Goal: Transaction & Acquisition: Purchase product/service

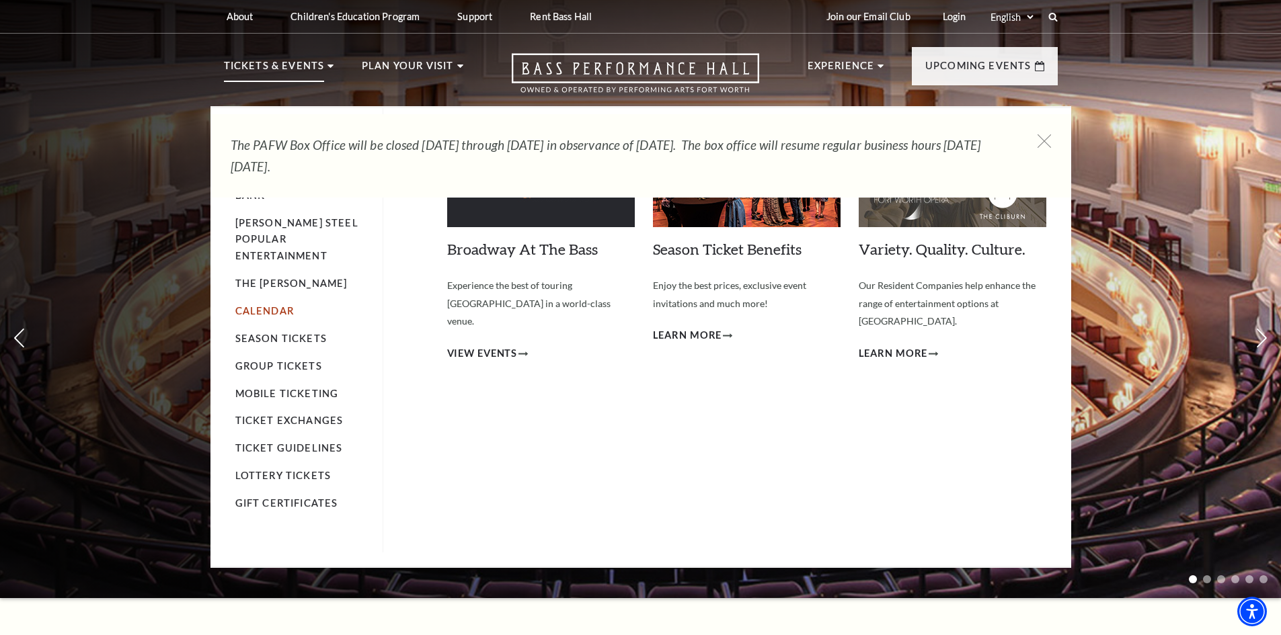
click at [253, 305] on link "Calendar" at bounding box center [264, 310] width 58 height 11
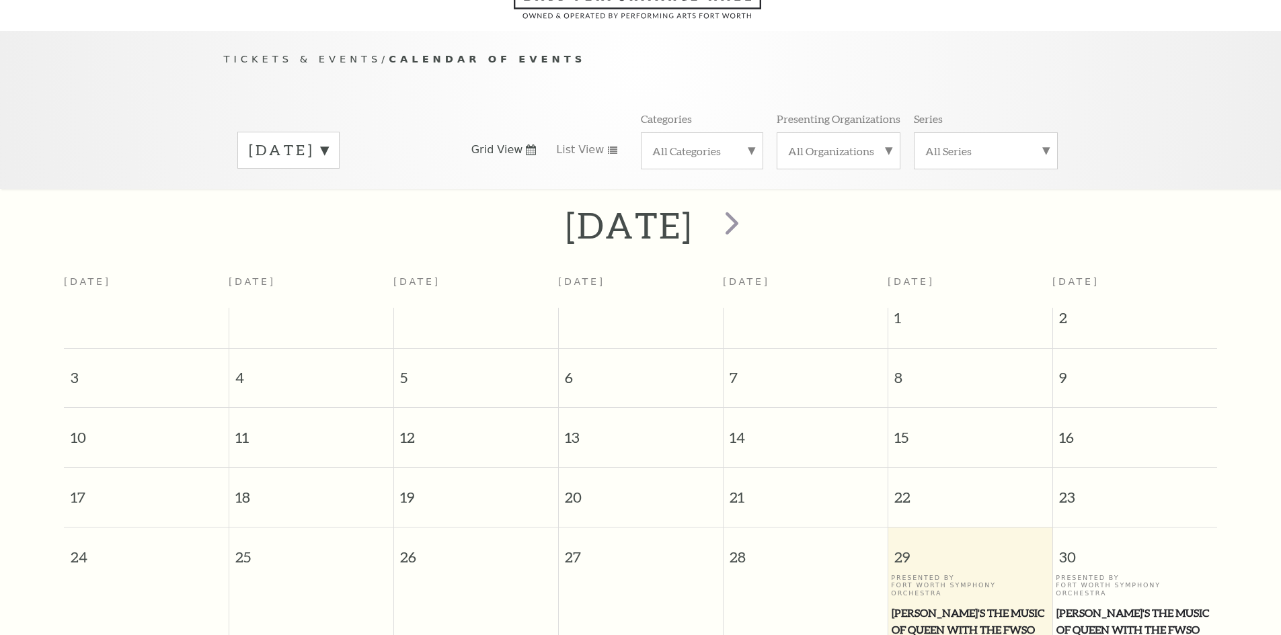
scroll to position [119, 0]
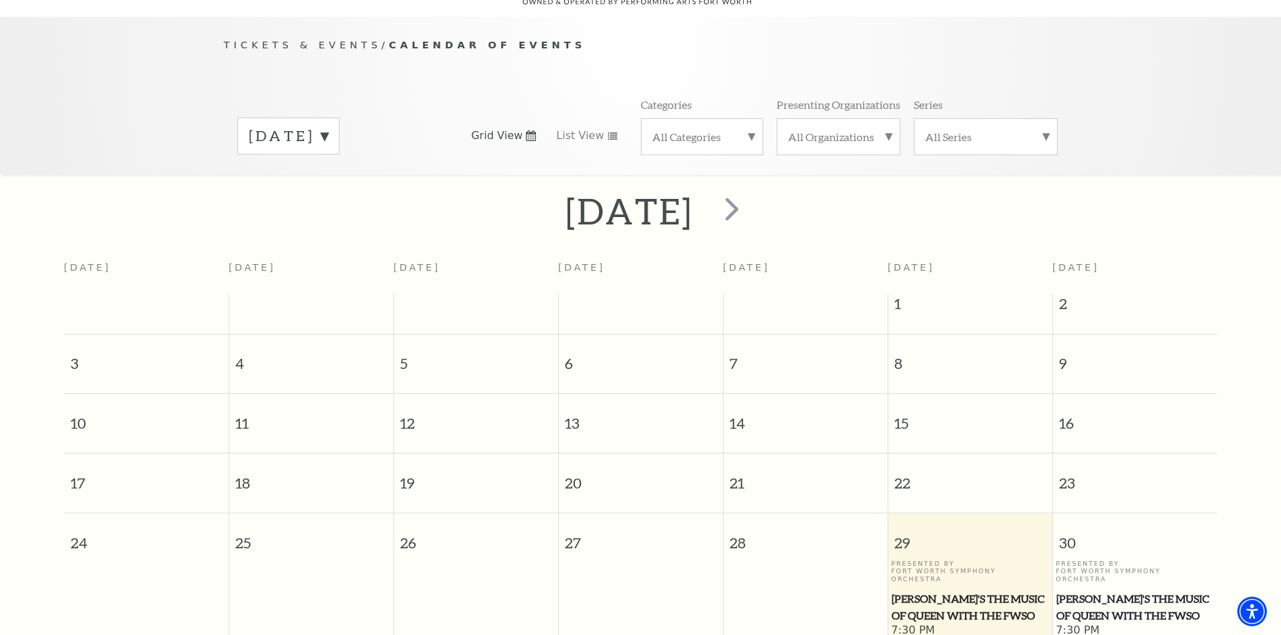
click at [328, 126] on label "August 2025" at bounding box center [288, 136] width 79 height 21
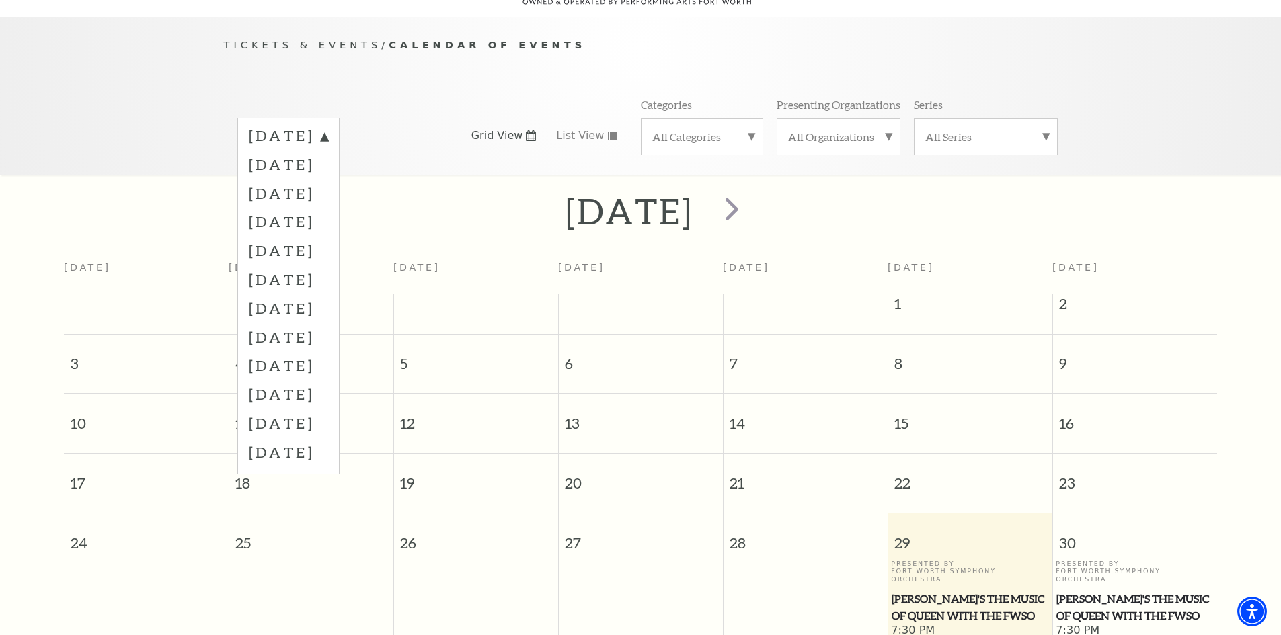
click at [328, 186] on label "October 2025" at bounding box center [288, 193] width 79 height 29
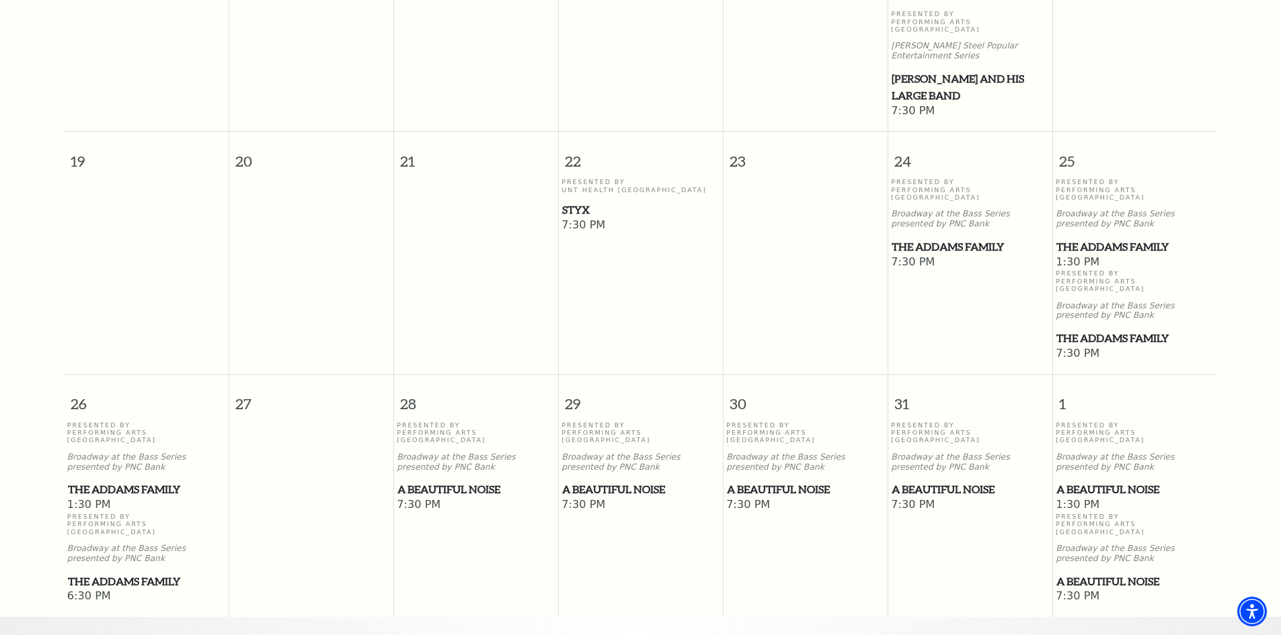
scroll to position [926, 0]
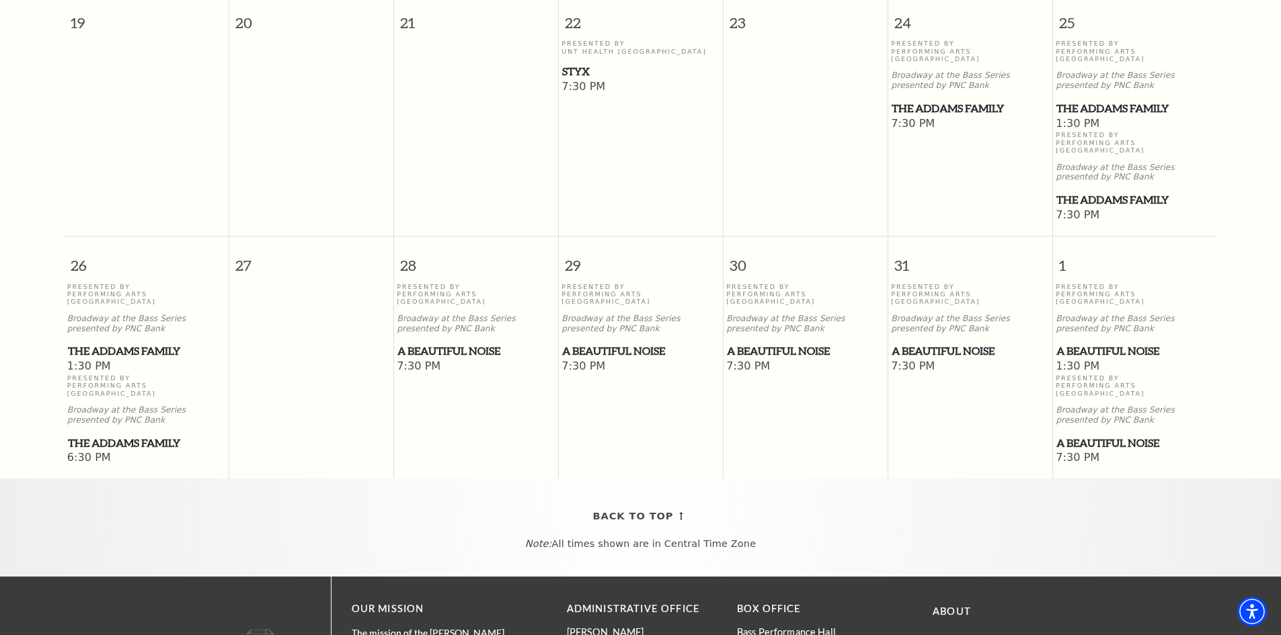
click at [632, 319] on td "Presented By Performing Arts Fort Worth Broadway at the Bass Series presented b…" at bounding box center [640, 375] width 165 height 184
click at [614, 343] on span "A Beautiful Noise" at bounding box center [640, 351] width 157 height 17
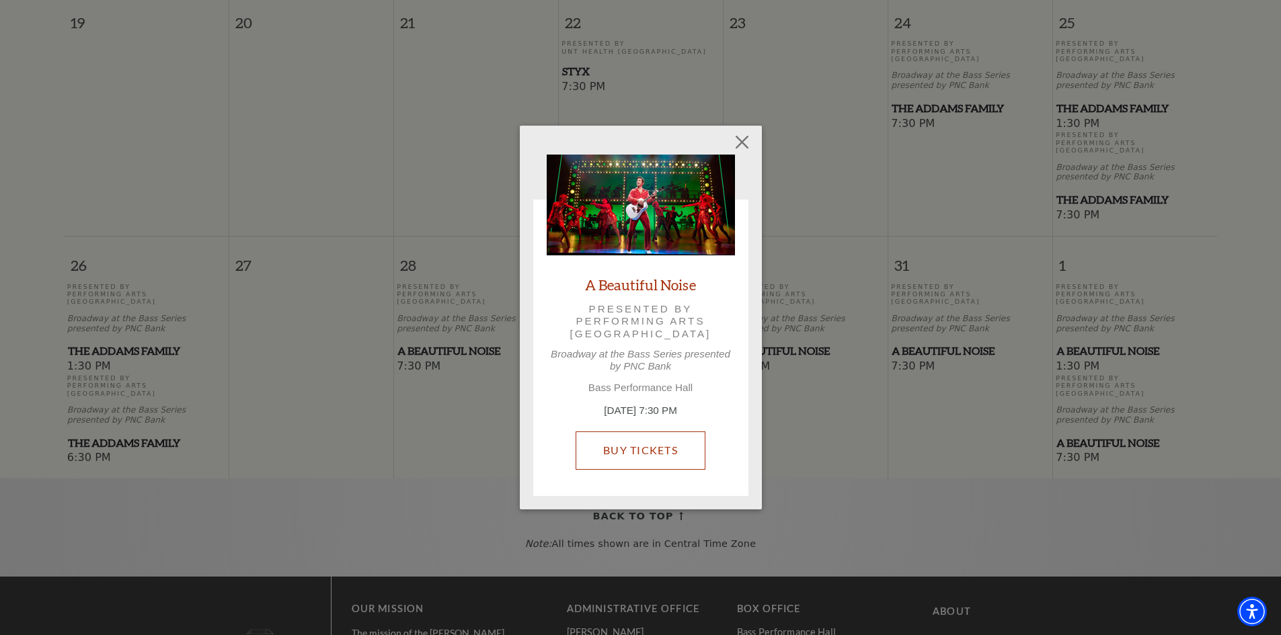
click at [625, 449] on link "Buy Tickets" at bounding box center [641, 451] width 130 height 38
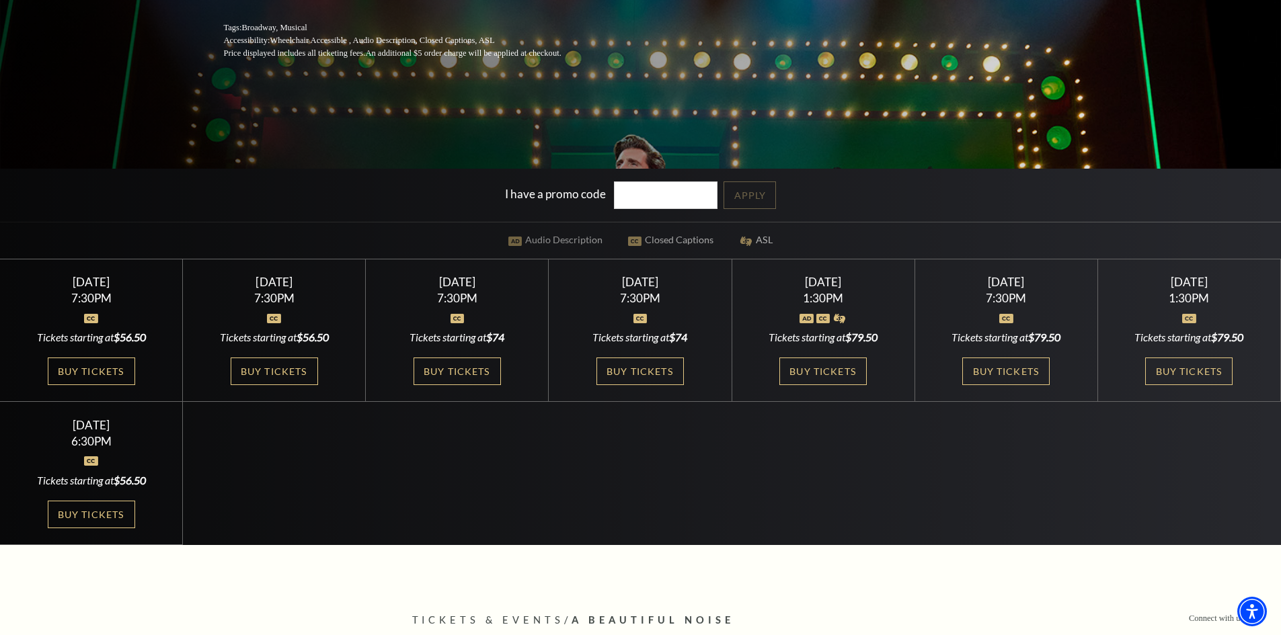
scroll to position [336, 0]
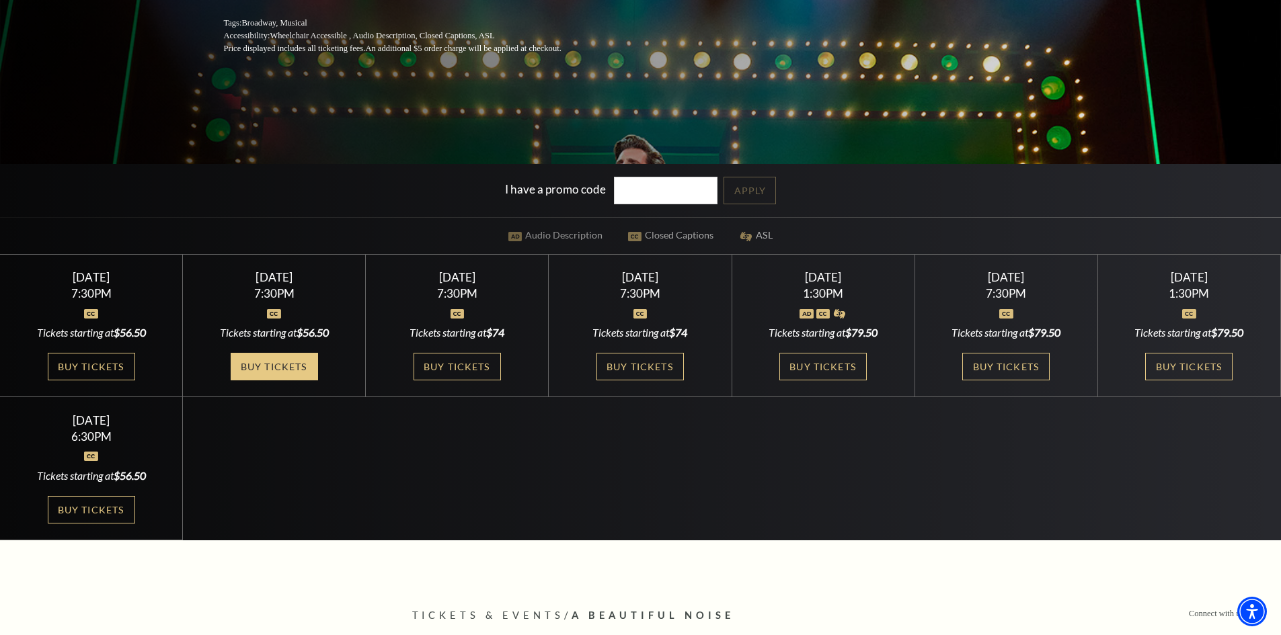
click at [301, 374] on link "Buy Tickets" at bounding box center [274, 367] width 87 height 28
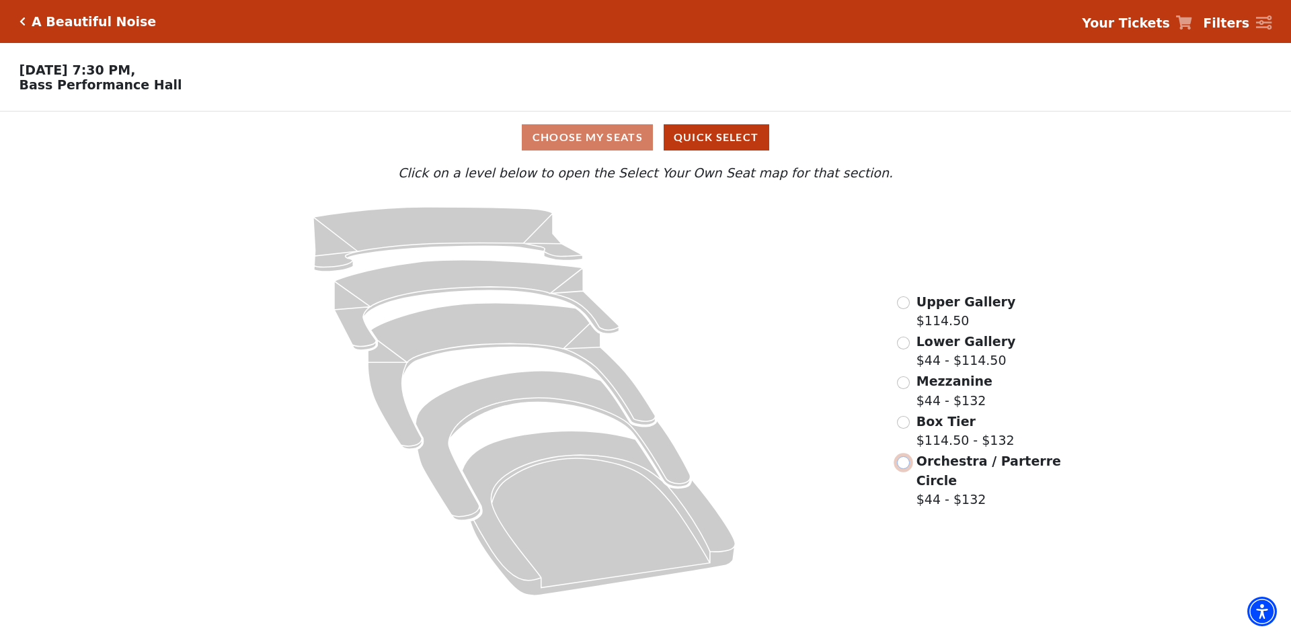
click at [904, 466] on input "Orchestra / Parterre Circle$44 - $132\a" at bounding box center [903, 463] width 13 height 13
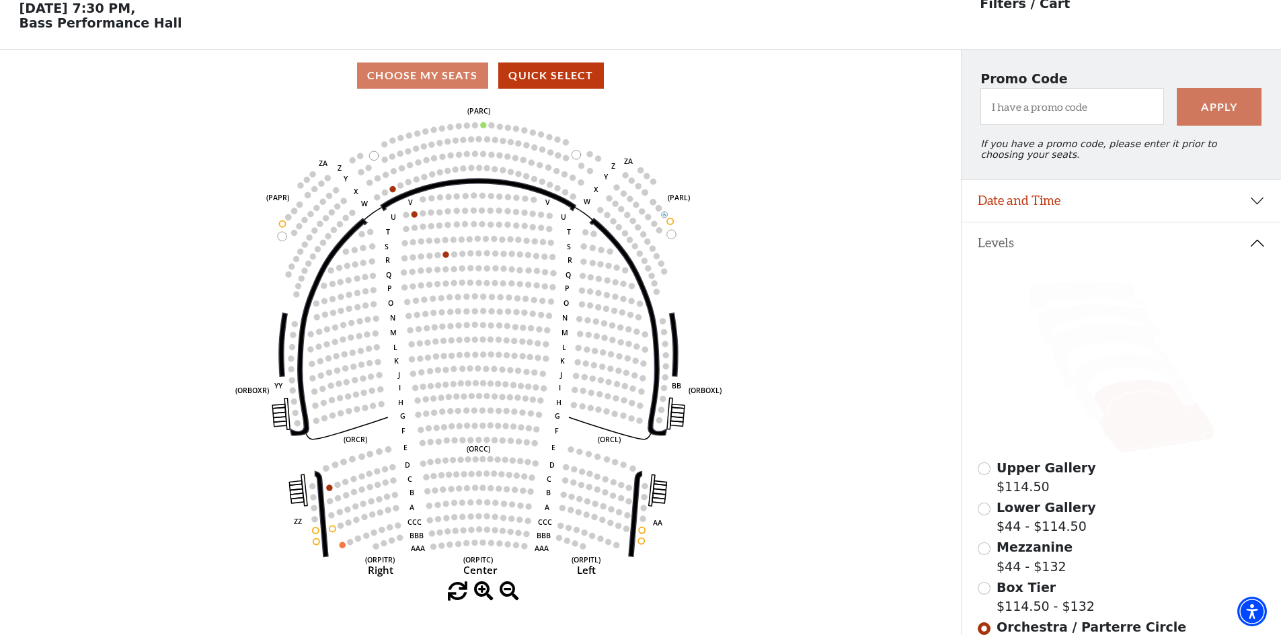
scroll to position [63, 0]
click at [1088, 381] on icon at bounding box center [1133, 387] width 121 height 66
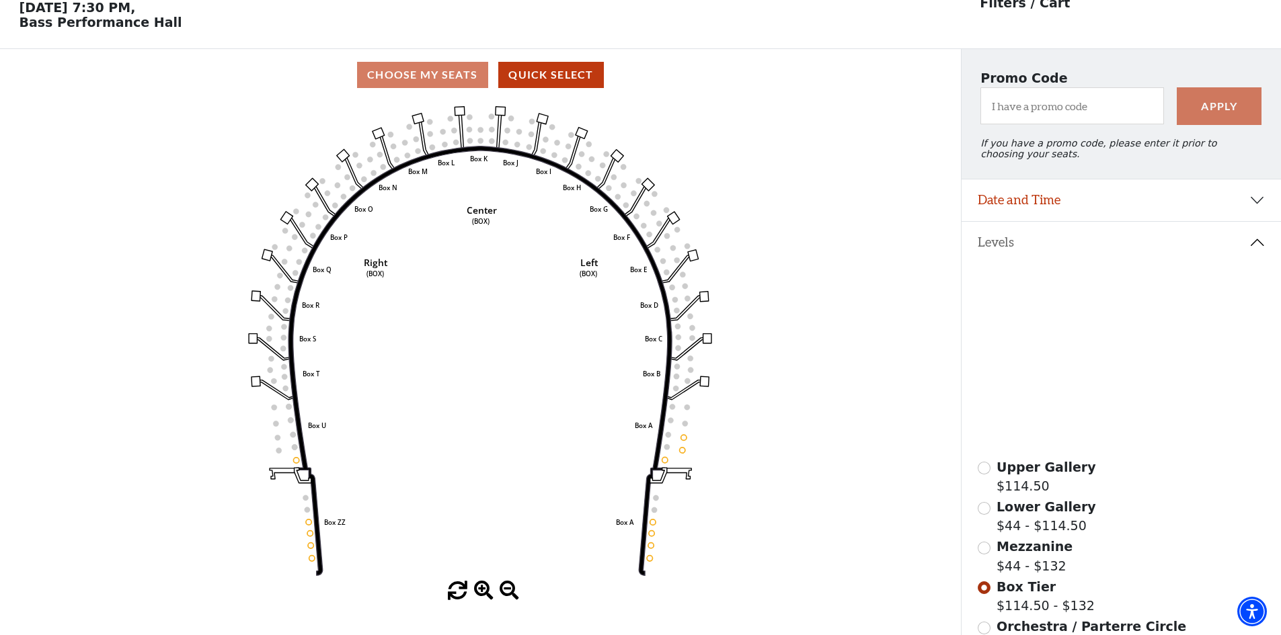
click at [1075, 353] on icon at bounding box center [1115, 355] width 126 height 65
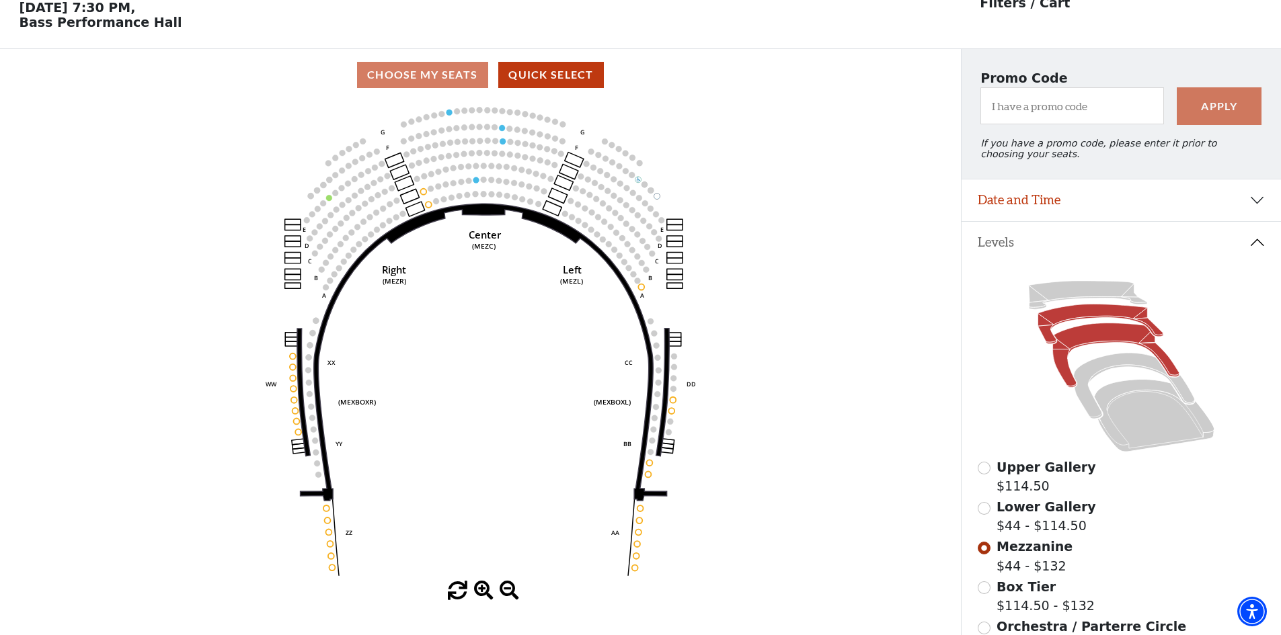
click at [1061, 331] on icon at bounding box center [1099, 325] width 125 height 40
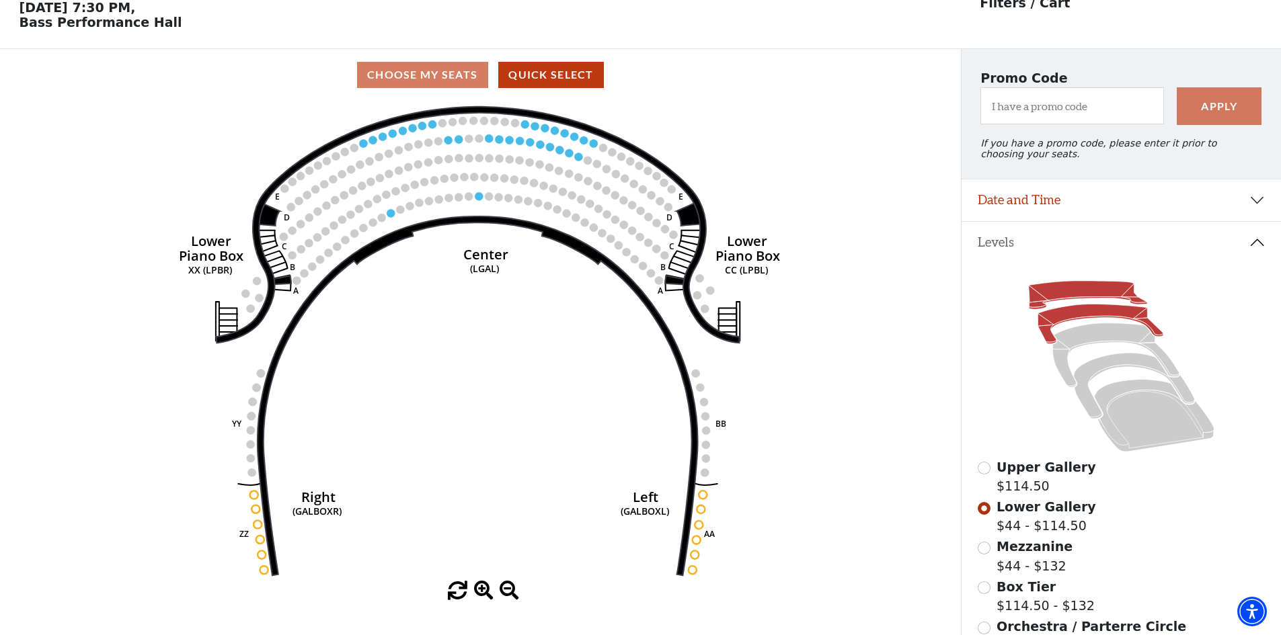
click at [1059, 299] on icon at bounding box center [1087, 295] width 118 height 28
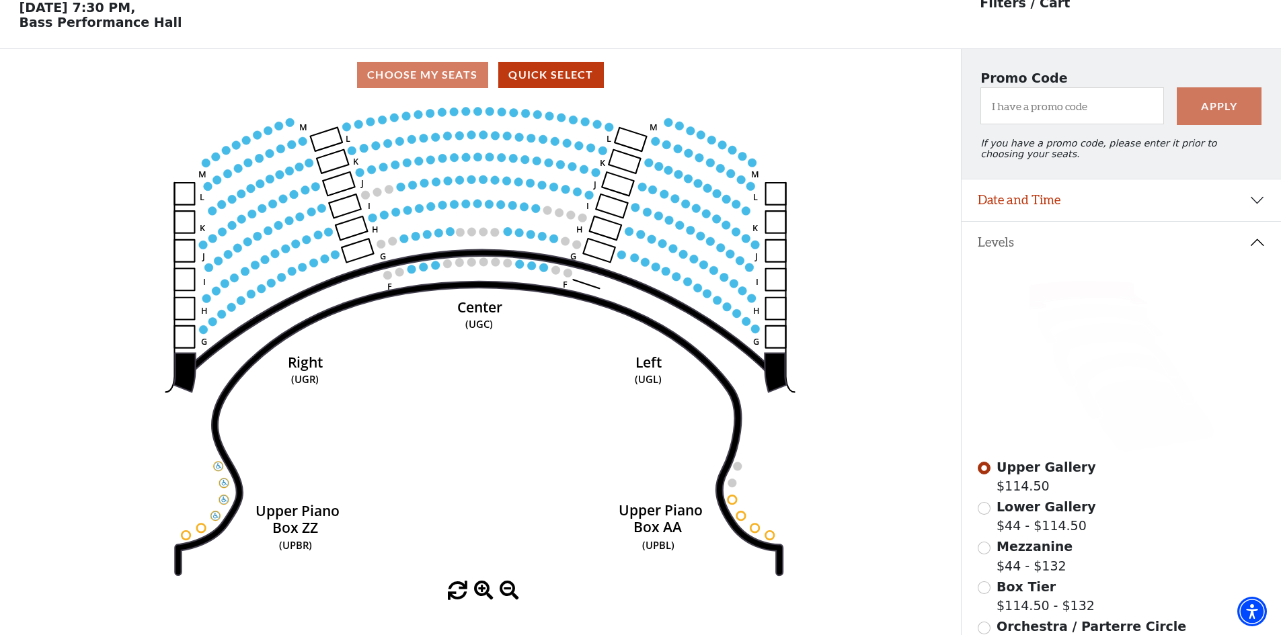
click at [435, 76] on div "Choose My Seats Quick Select" at bounding box center [480, 75] width 961 height 26
click at [433, 84] on div "Choose My Seats Quick Select" at bounding box center [480, 75] width 961 height 26
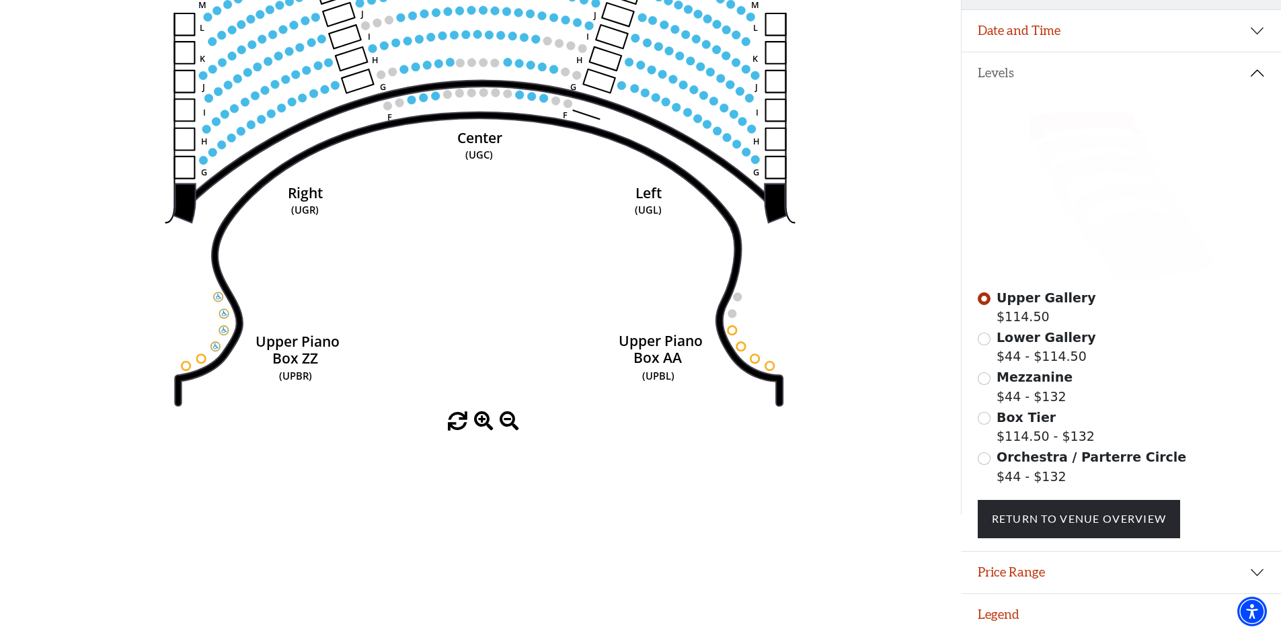
scroll to position [241, 0]
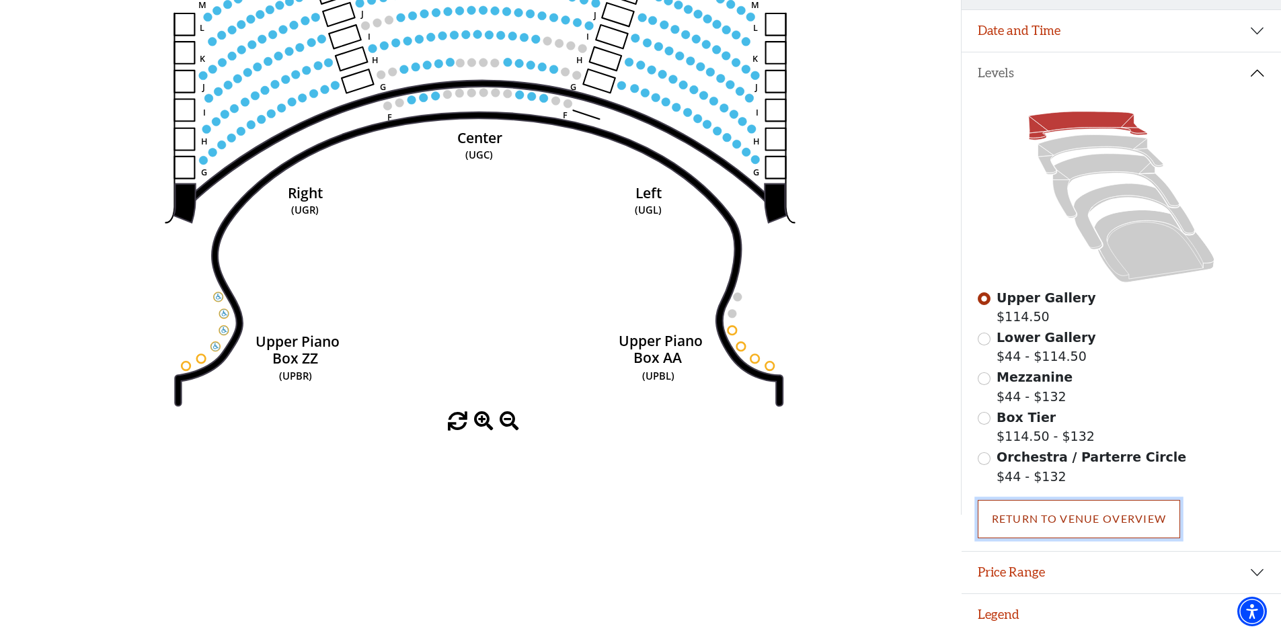
click at [1080, 520] on link "Return To Venue Overview" at bounding box center [1079, 519] width 203 height 38
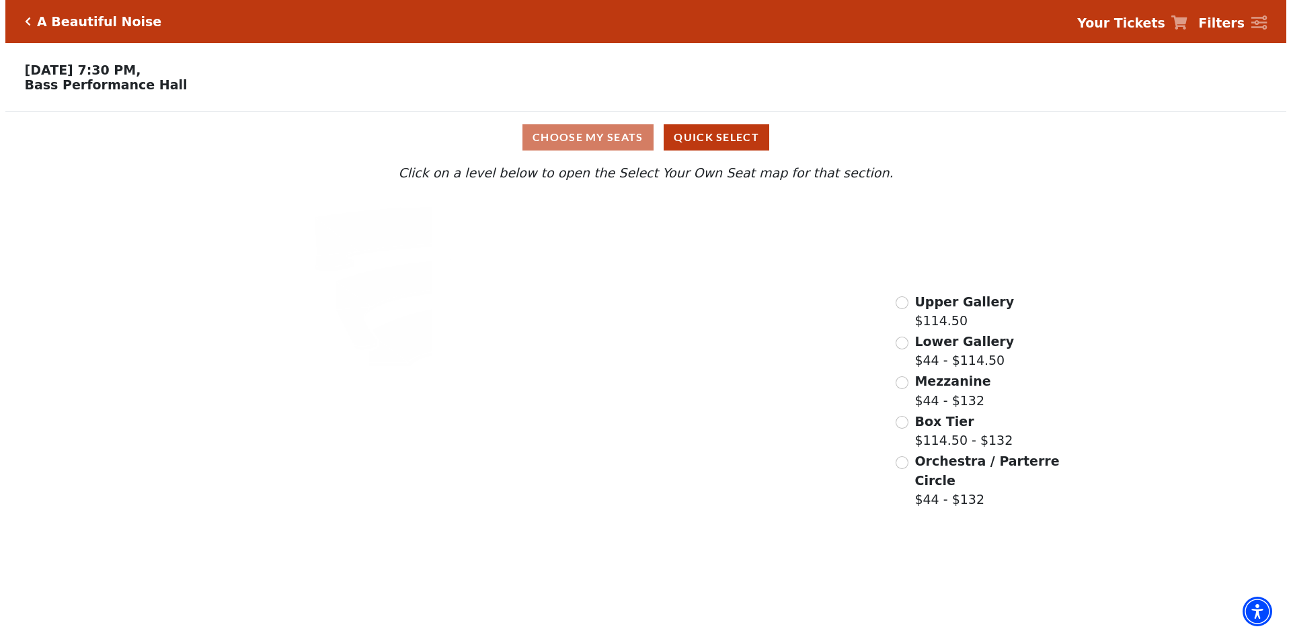
scroll to position [0, 0]
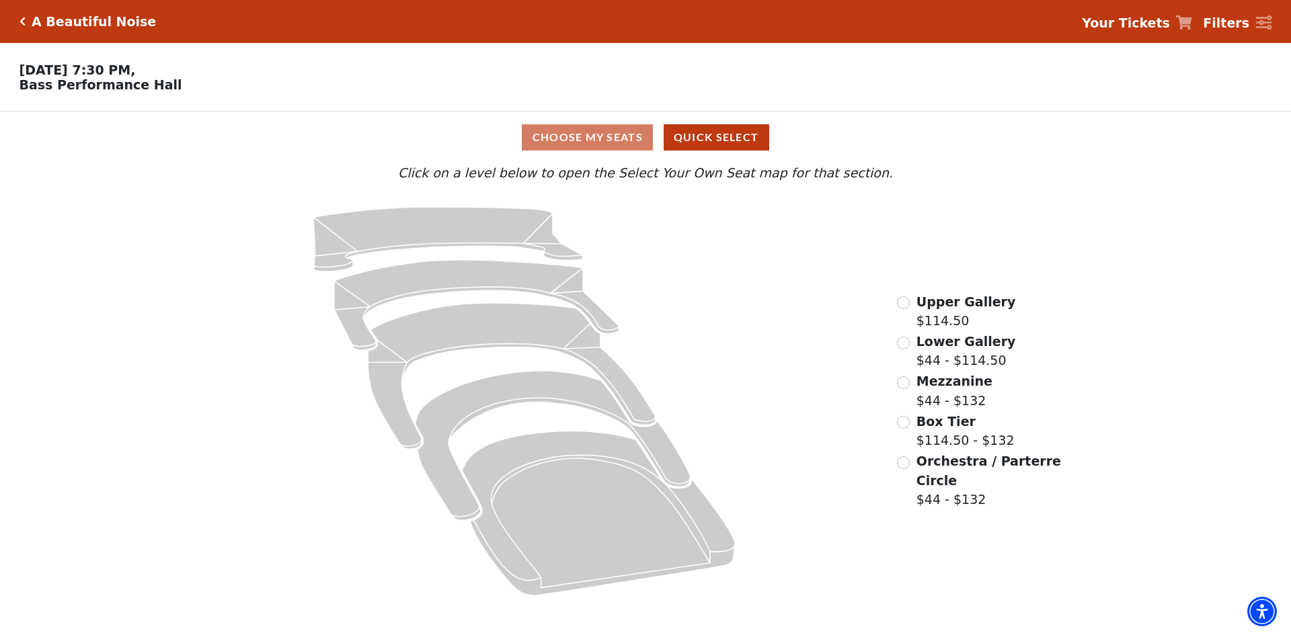
click at [24, 23] on icon "Click here to go back to filters" at bounding box center [22, 21] width 6 height 9
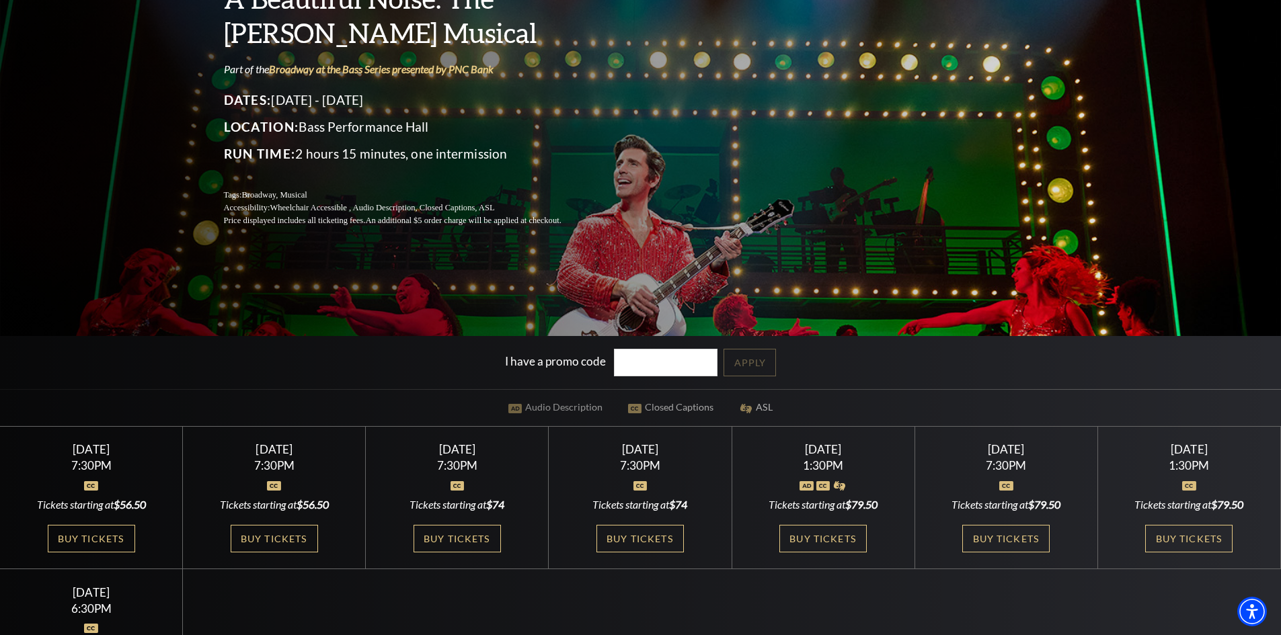
scroll to position [269, 0]
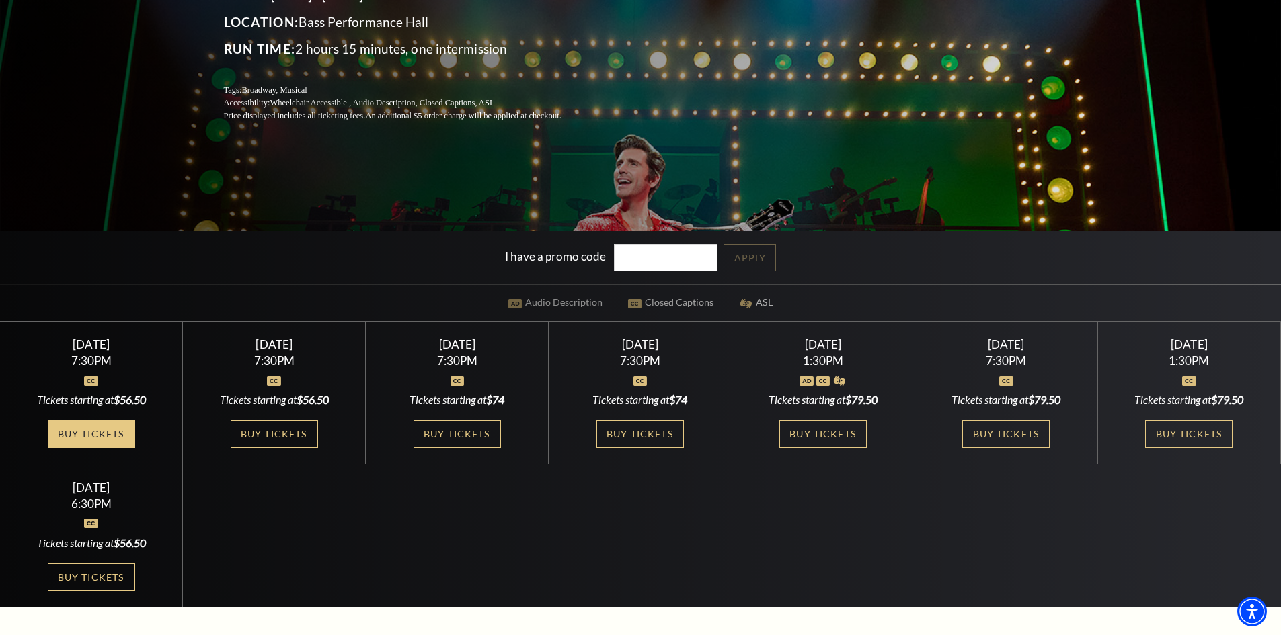
click at [113, 432] on link "Buy Tickets" at bounding box center [91, 434] width 87 height 28
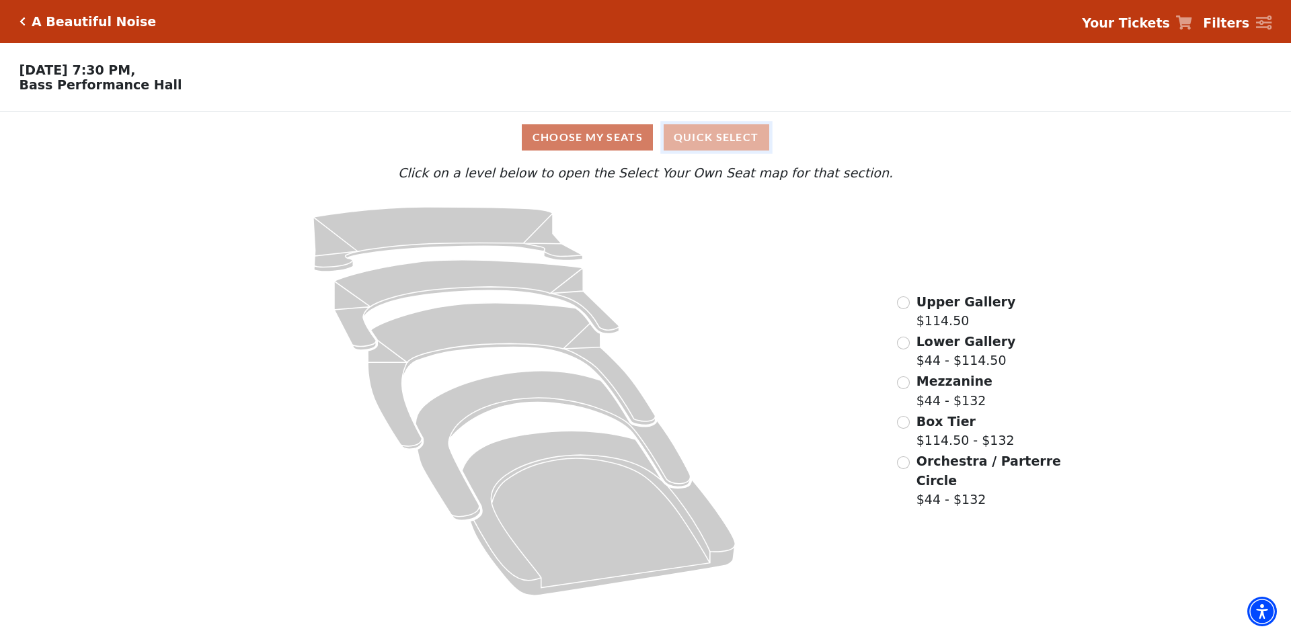
click at [742, 144] on button "Quick Select" at bounding box center [717, 137] width 106 height 26
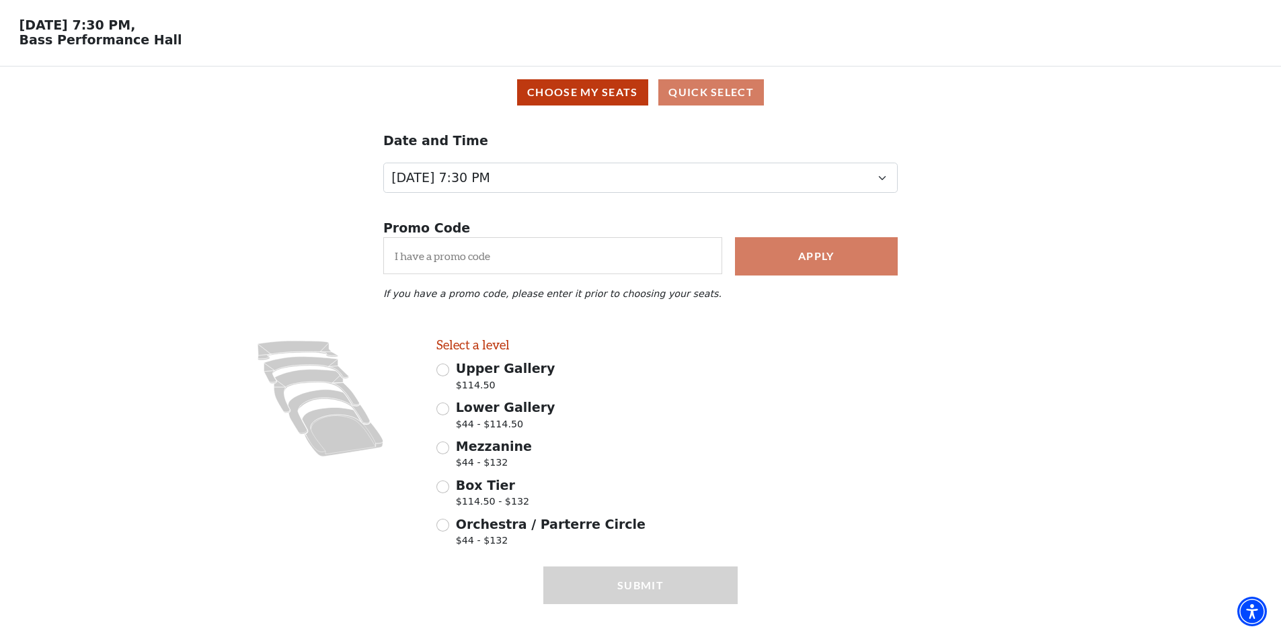
scroll to position [73, 0]
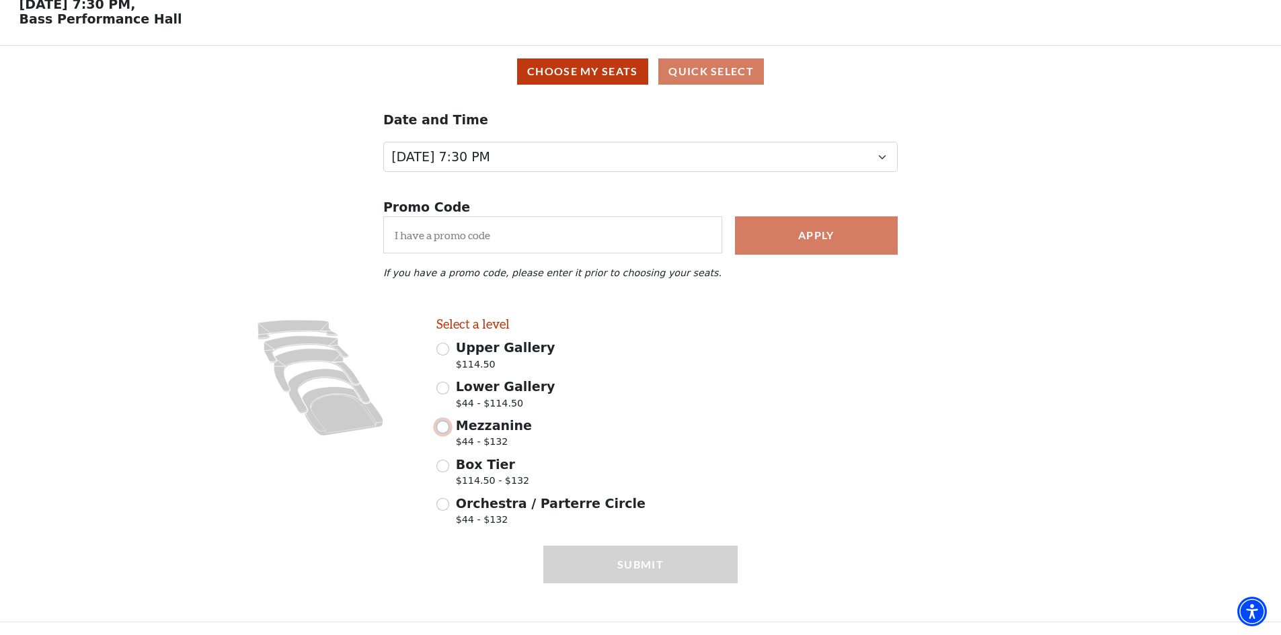
click at [447, 429] on input "Mezzanine $44 - $132" at bounding box center [442, 427] width 13 height 13
radio input "true"
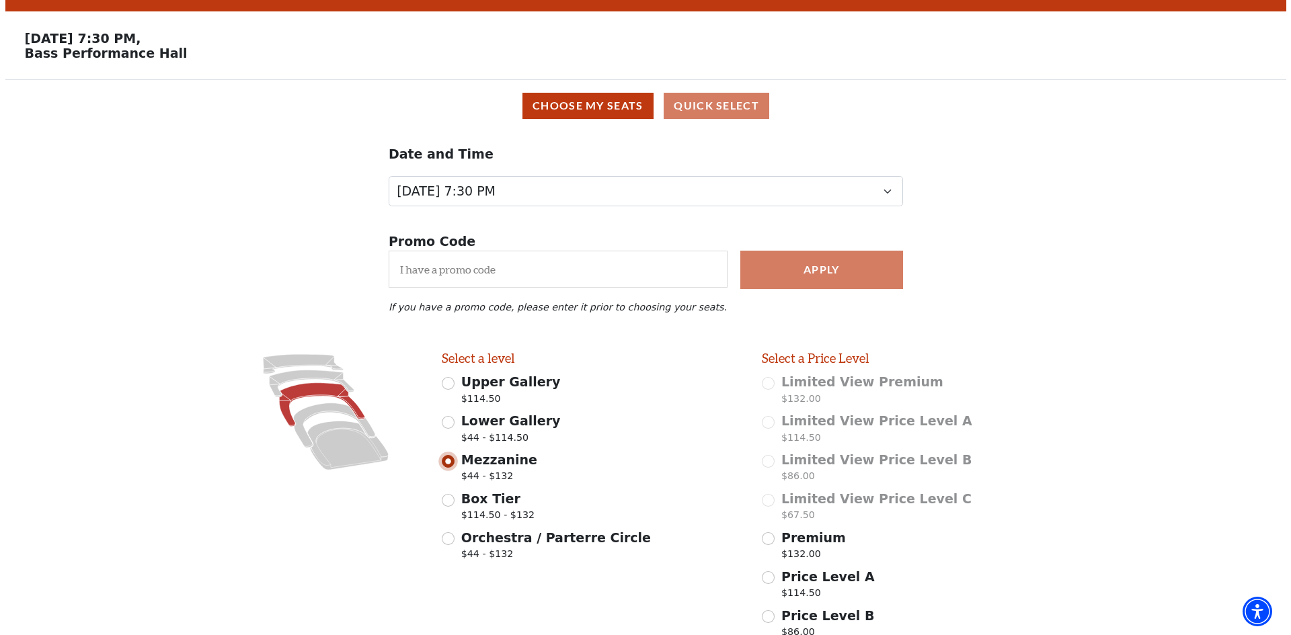
scroll to position [0, 0]
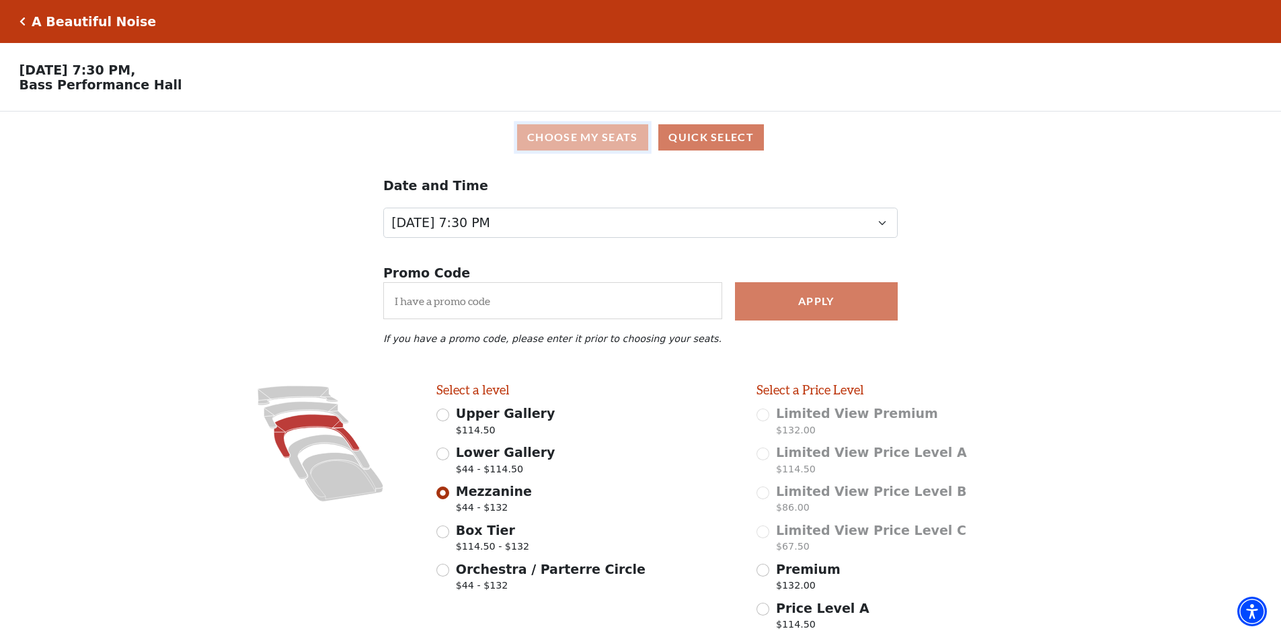
click at [605, 140] on button "Choose My Seats" at bounding box center [582, 137] width 131 height 26
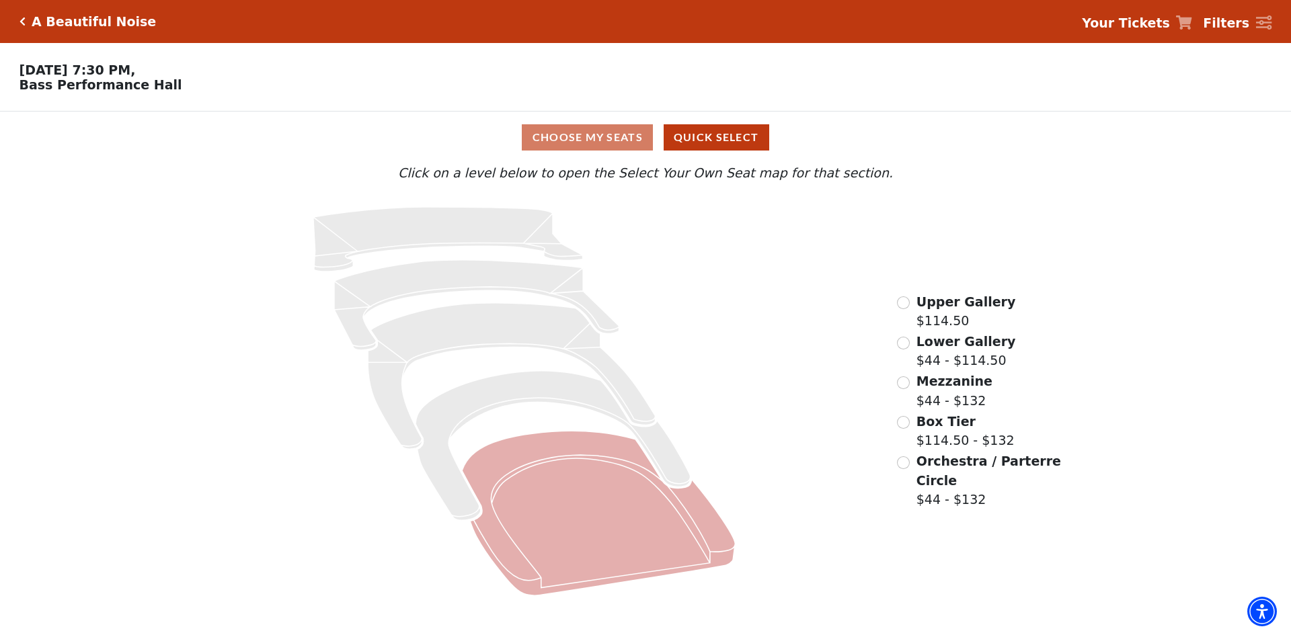
click at [541, 510] on icon at bounding box center [599, 513] width 273 height 165
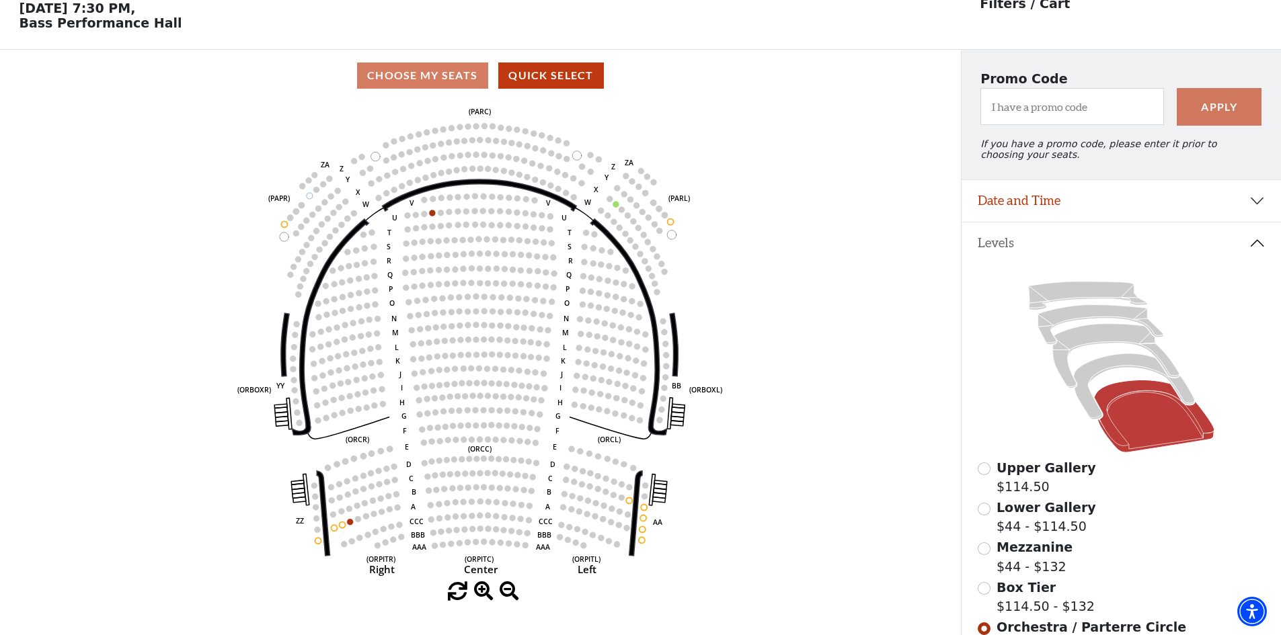
scroll to position [63, 0]
click at [1097, 378] on icon at bounding box center [1133, 387] width 121 height 66
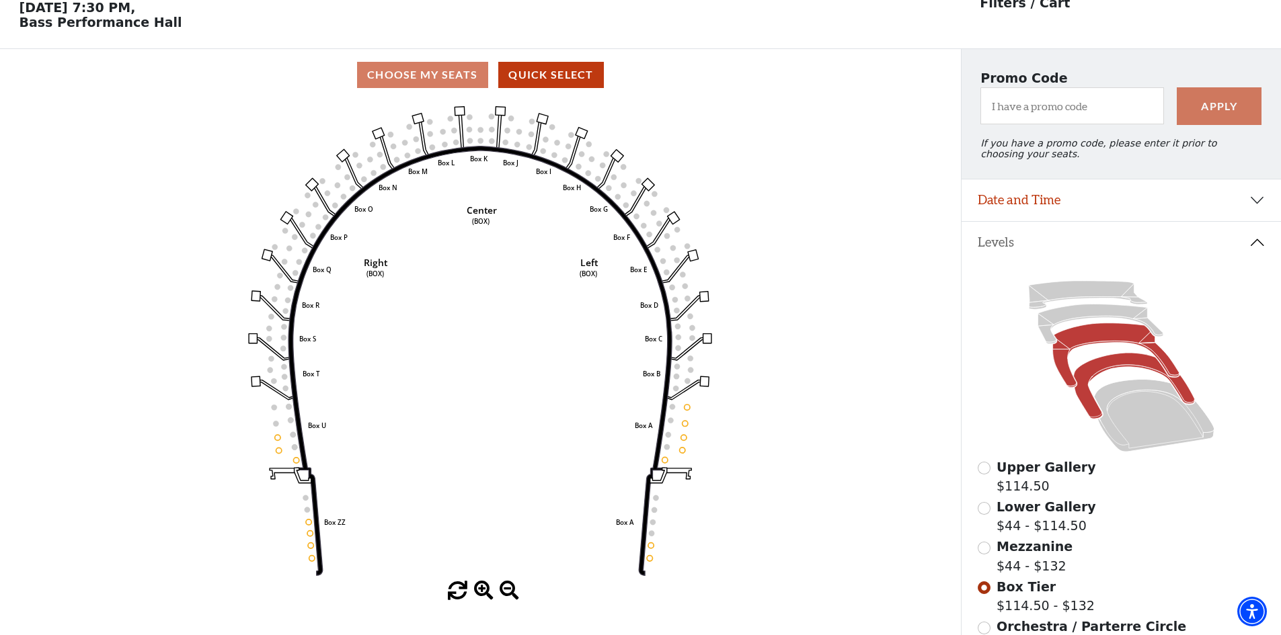
click at [1086, 344] on icon at bounding box center [1115, 355] width 126 height 65
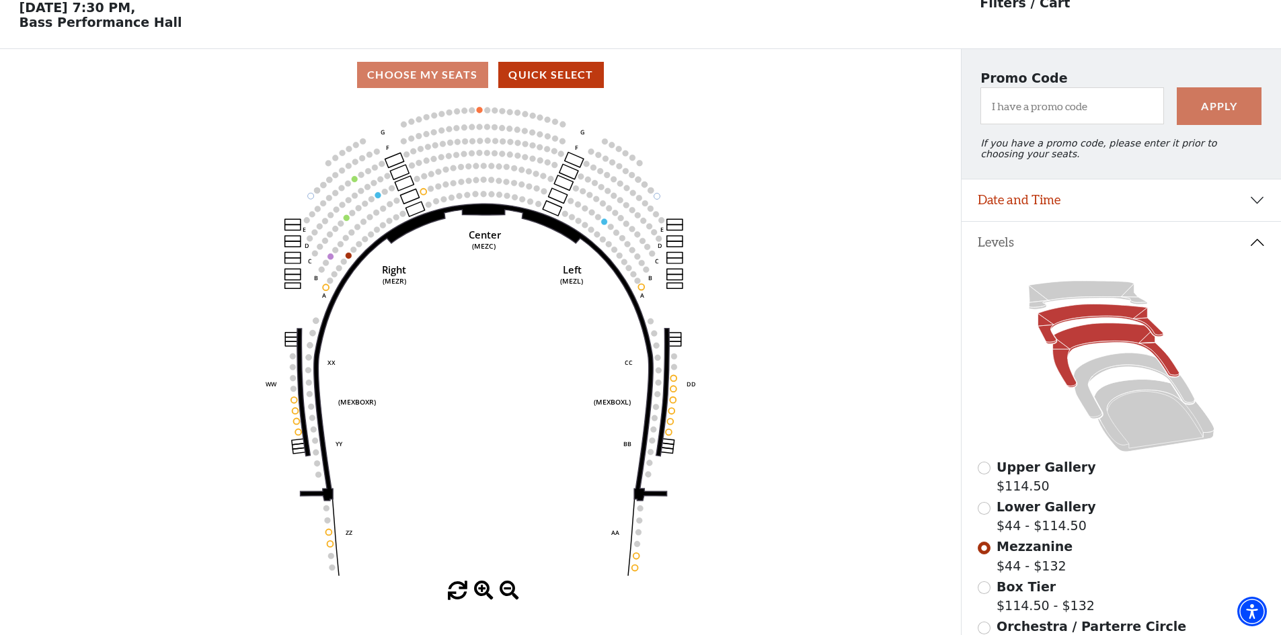
click at [1049, 340] on icon at bounding box center [1099, 325] width 125 height 40
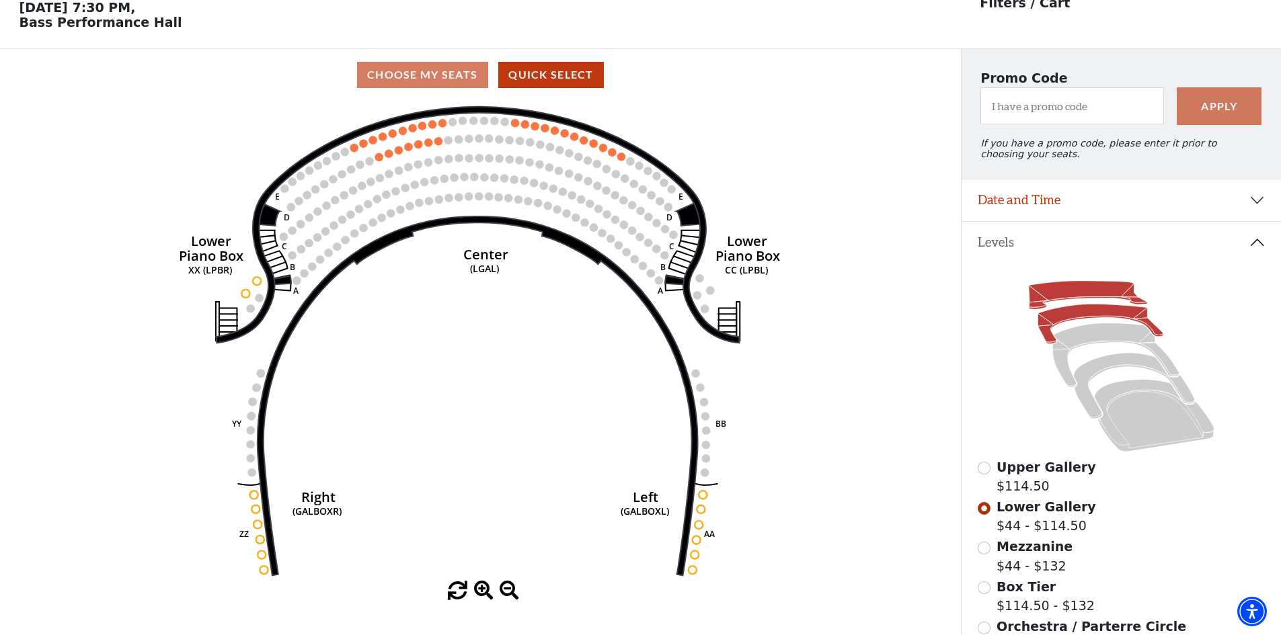
click at [1037, 302] on icon at bounding box center [1087, 295] width 118 height 28
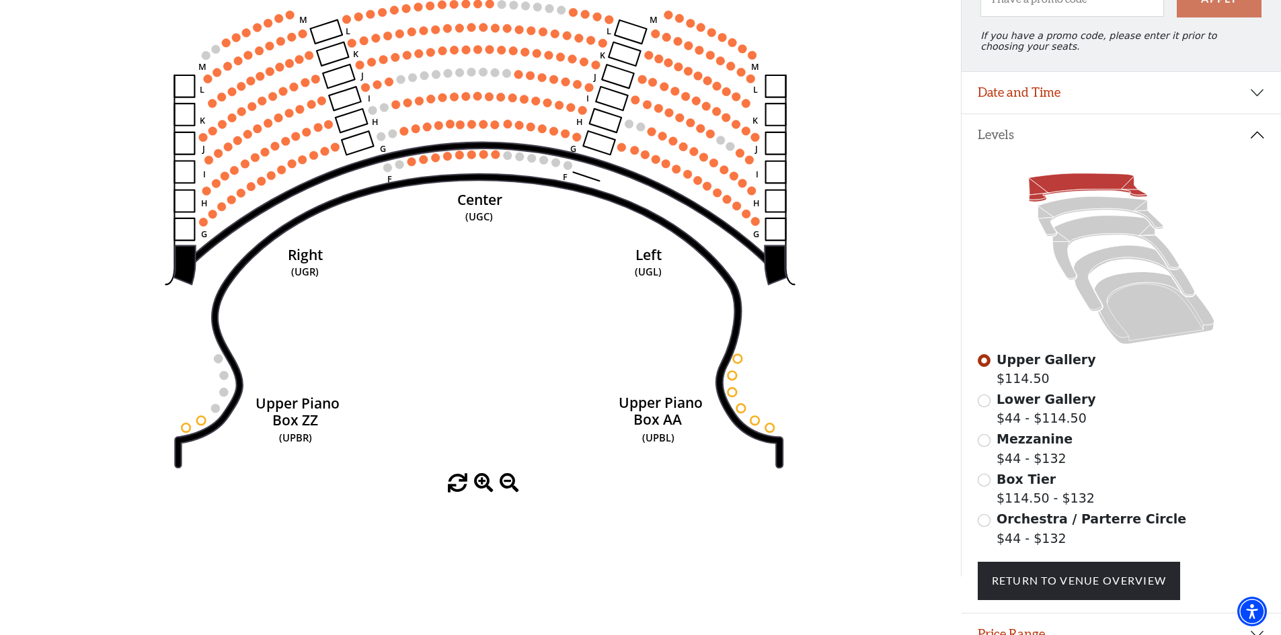
scroll to position [241, 0]
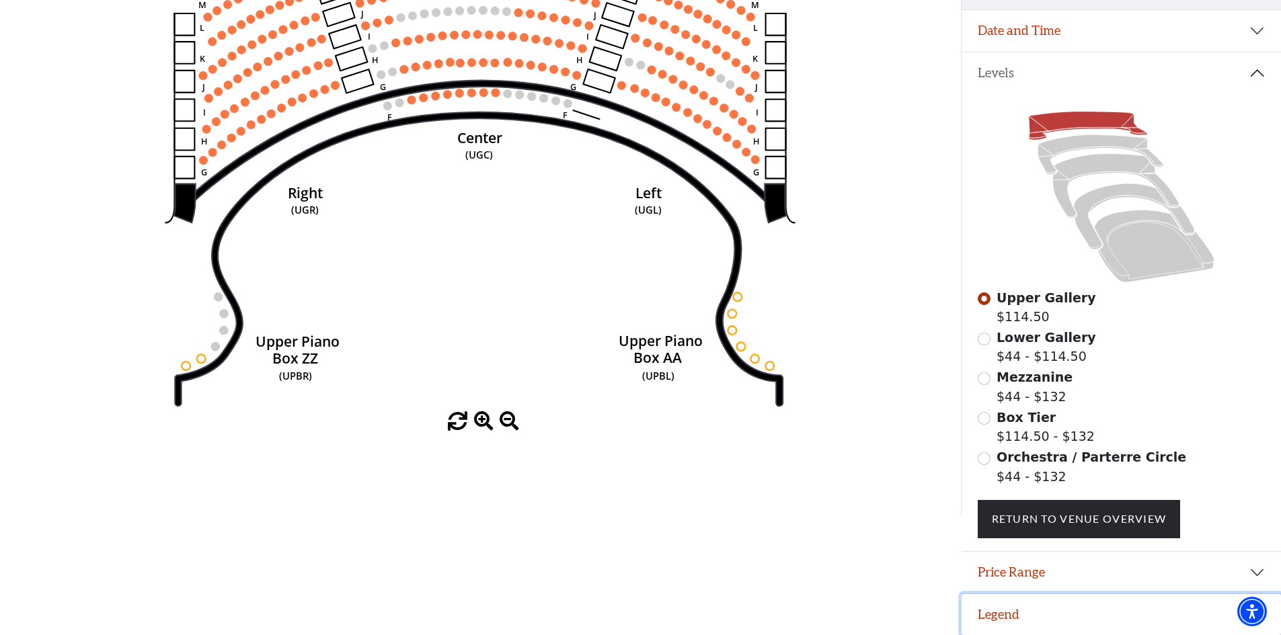
click at [996, 613] on button "Legend" at bounding box center [1120, 615] width 319 height 42
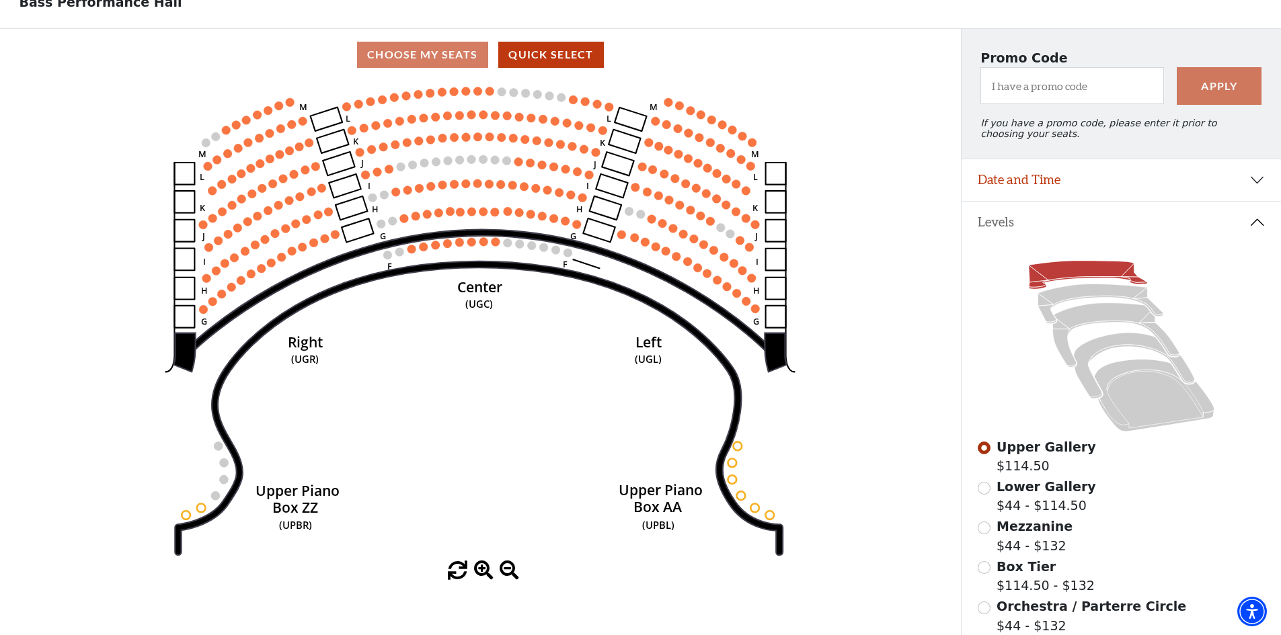
scroll to position [58, 0]
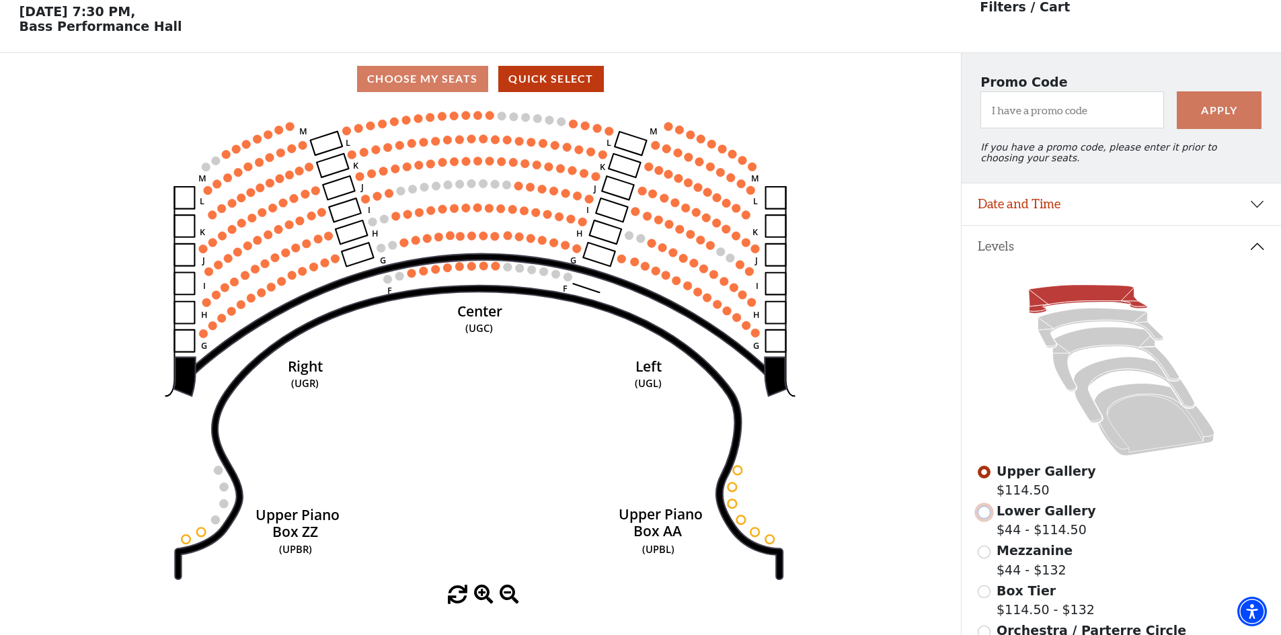
click at [981, 519] on input "Lower Gallery$44 - $114.50\a" at bounding box center [984, 512] width 13 height 13
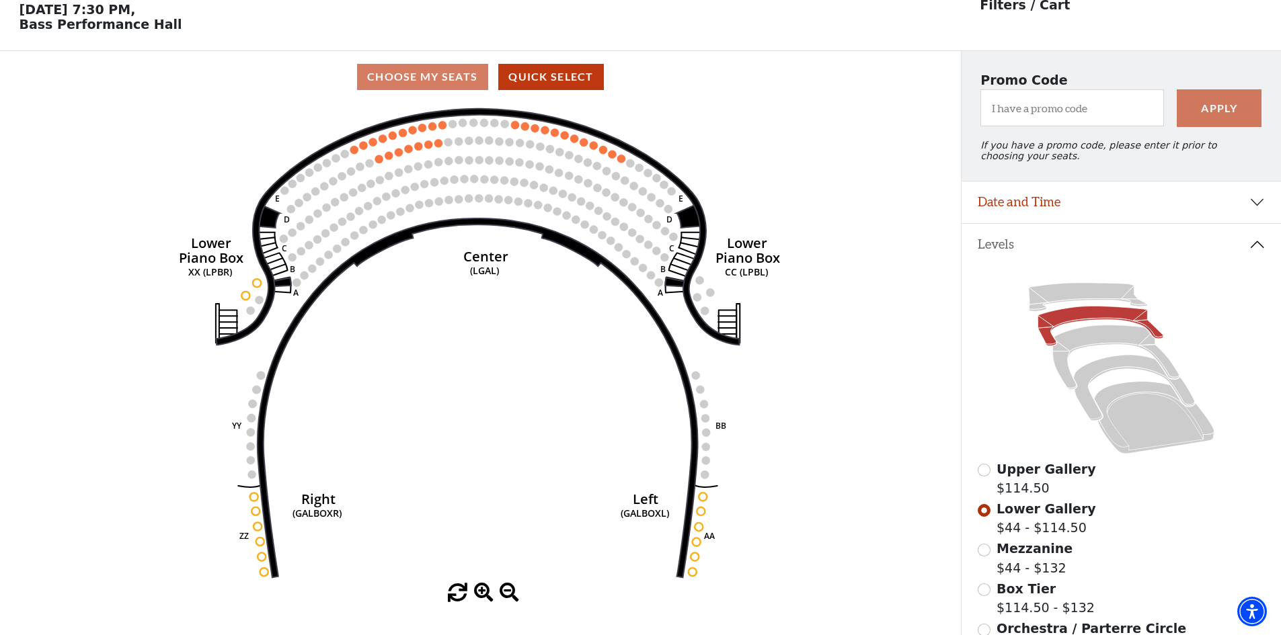
scroll to position [63, 0]
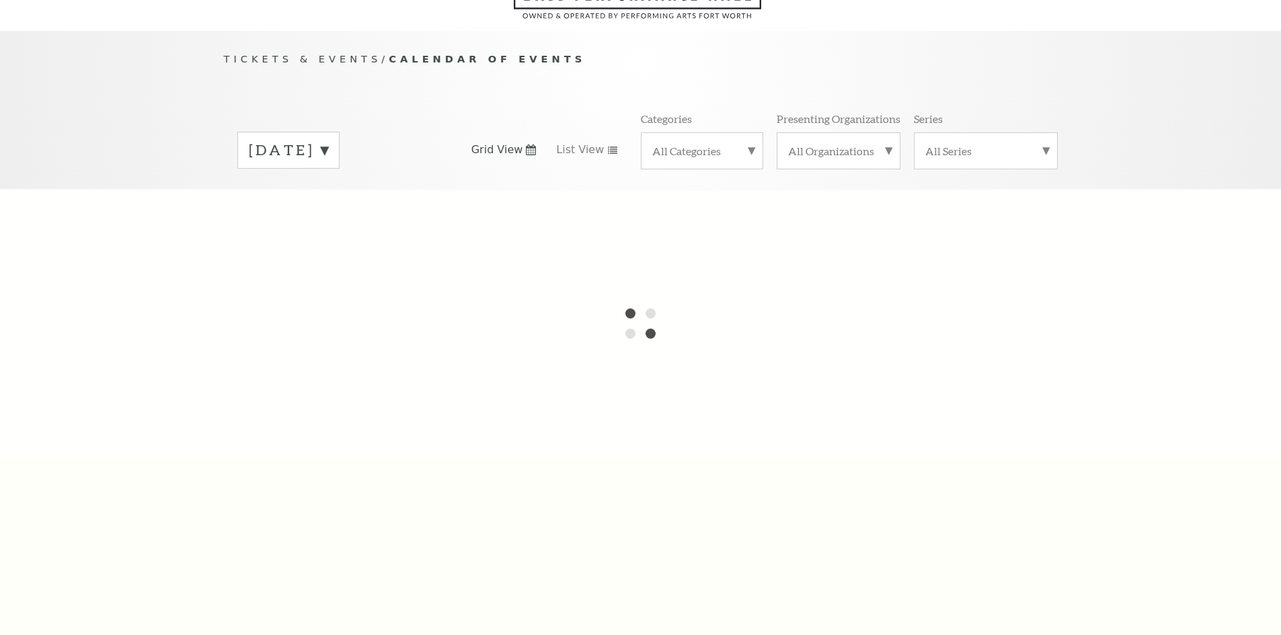
scroll to position [119, 0]
